Goal: Task Accomplishment & Management: Manage account settings

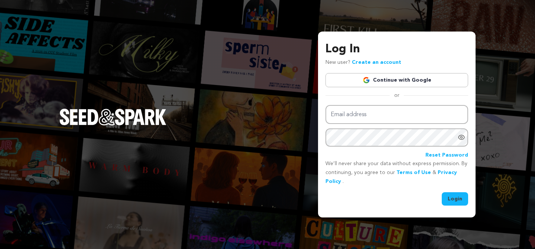
type input "[PERSON_NAME][EMAIL_ADDRESS][DOMAIN_NAME]"
click at [459, 201] on button "Login" at bounding box center [455, 199] width 26 height 13
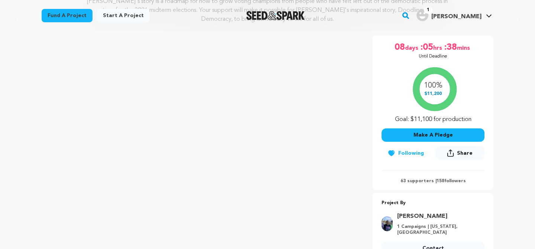
scroll to position [117, 0]
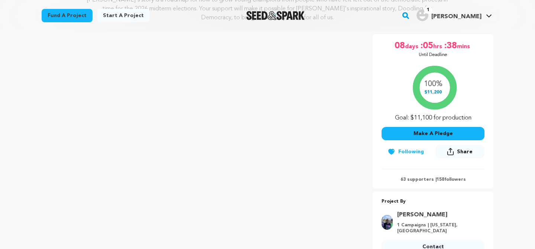
click at [420, 181] on p "63 supporters | 158 followers" at bounding box center [433, 180] width 103 height 6
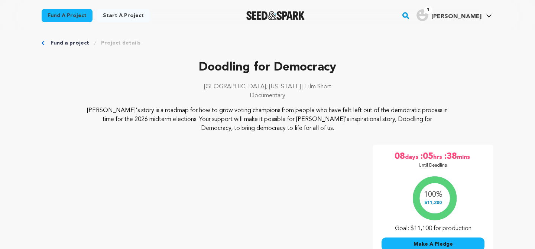
scroll to position [0, 0]
